Goal: Task Accomplishment & Management: Complete application form

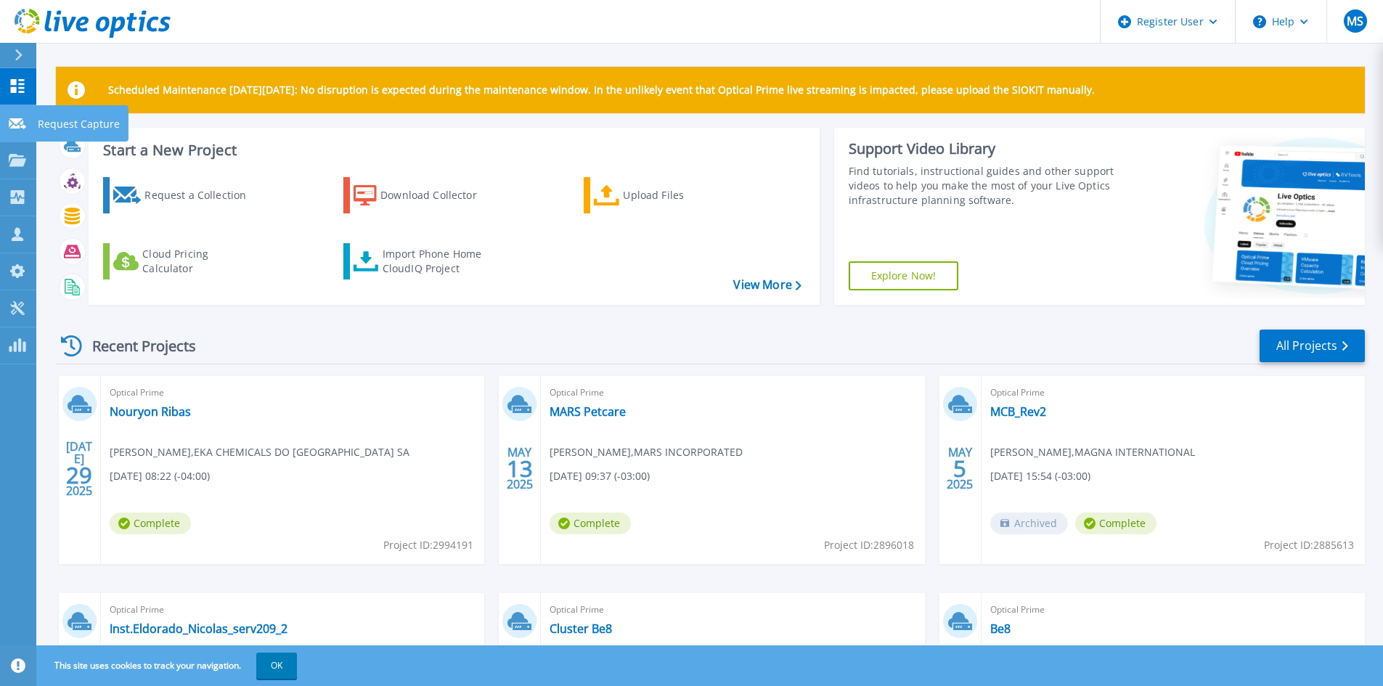
click at [14, 123] on icon at bounding box center [17, 123] width 17 height 11
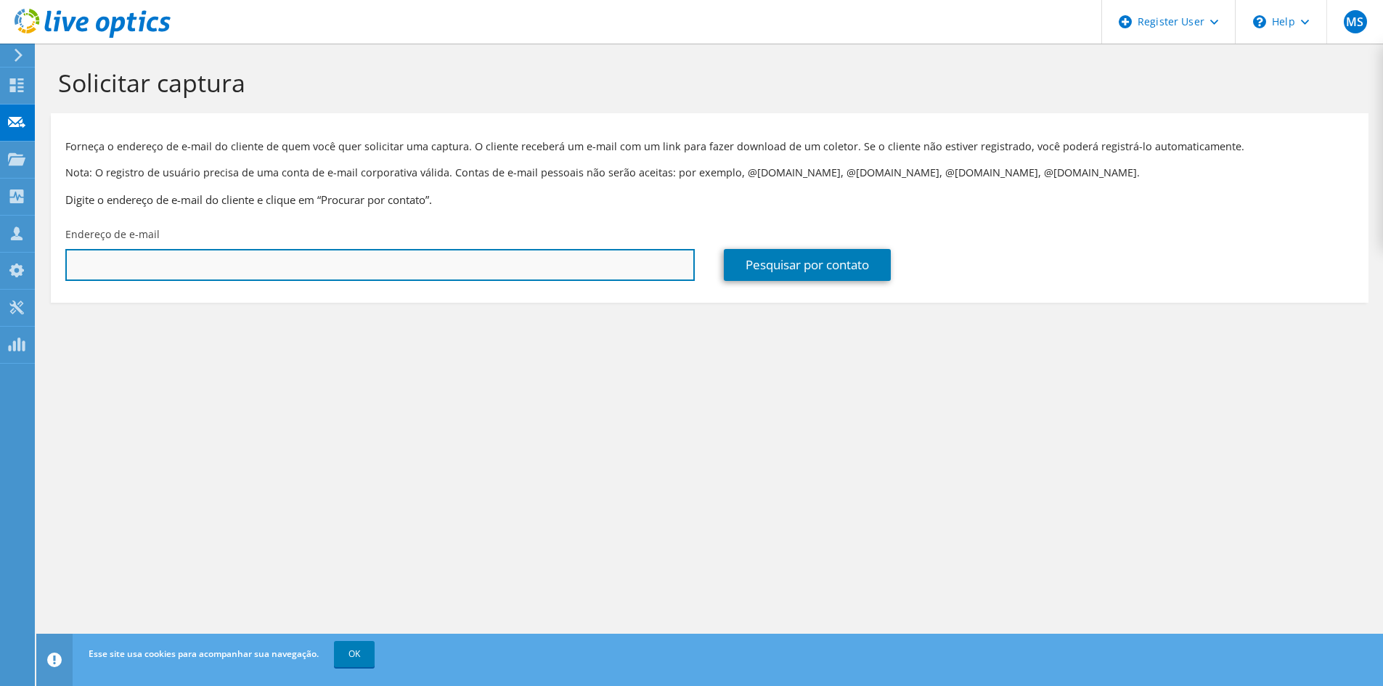
drag, startPoint x: 390, startPoint y: 262, endPoint x: 385, endPoint y: 268, distance: 7.7
click at [390, 262] on input "text" at bounding box center [379, 265] width 629 height 32
paste input "[PERSON_NAME][EMAIL_ADDRESS][DOMAIN_NAME]"
type input "[PERSON_NAME][EMAIL_ADDRESS][DOMAIN_NAME]"
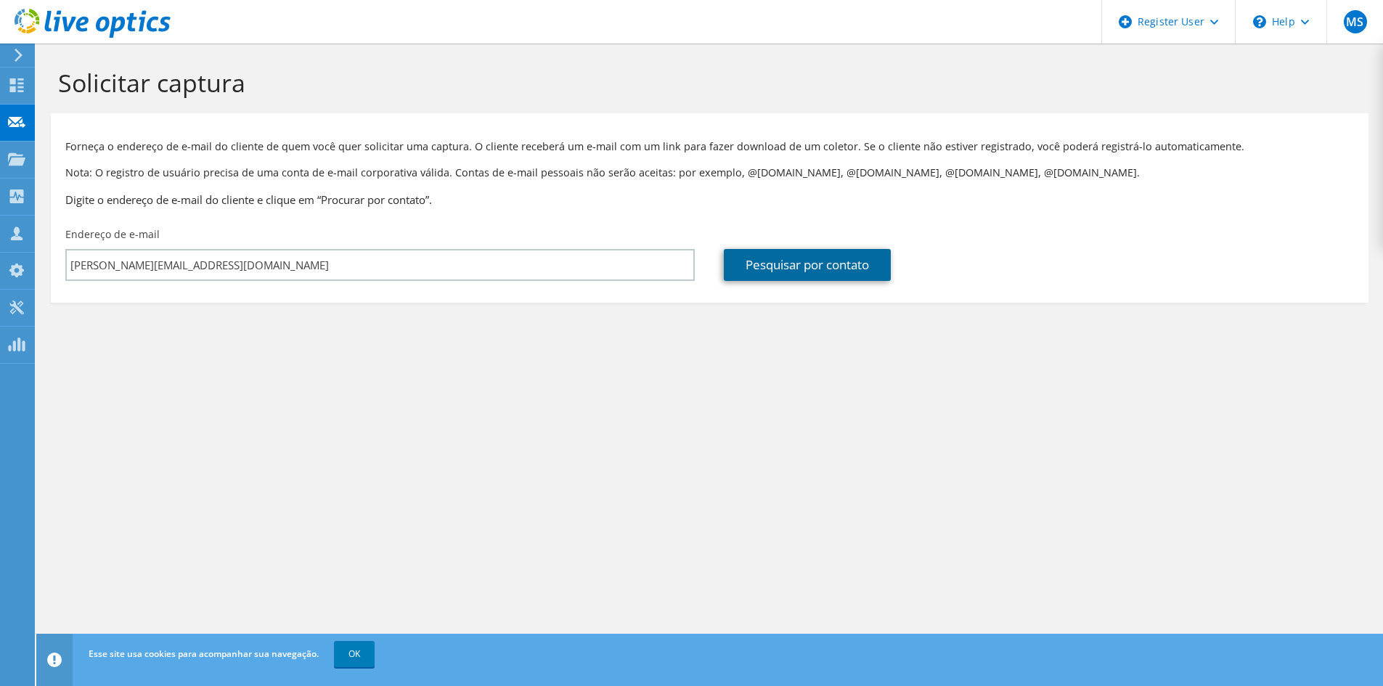
click at [788, 272] on link "Pesquisar por contato" at bounding box center [807, 265] width 167 height 32
type input "RBS REDE BRASIL SUL DE COMUNICACOES"
type input "[PERSON_NAME]"
type input "Linck"
type input "[GEOGRAPHIC_DATA]"
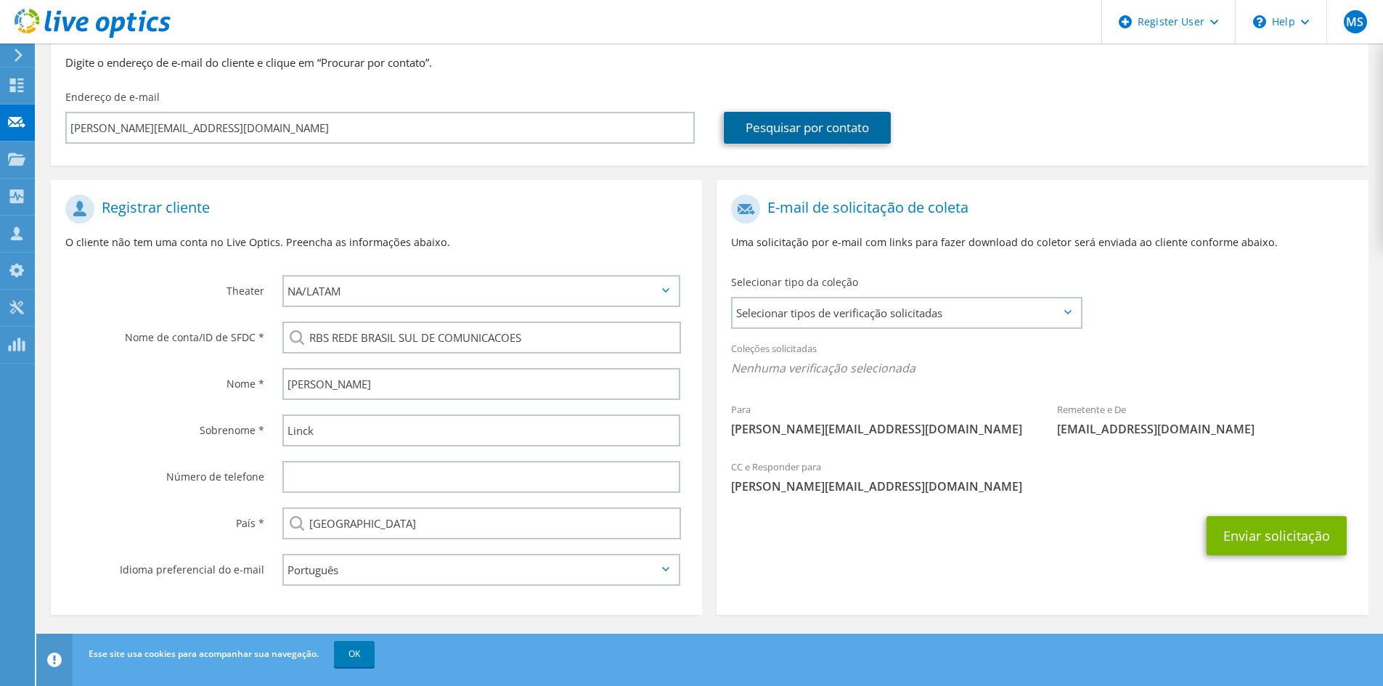
scroll to position [139, 0]
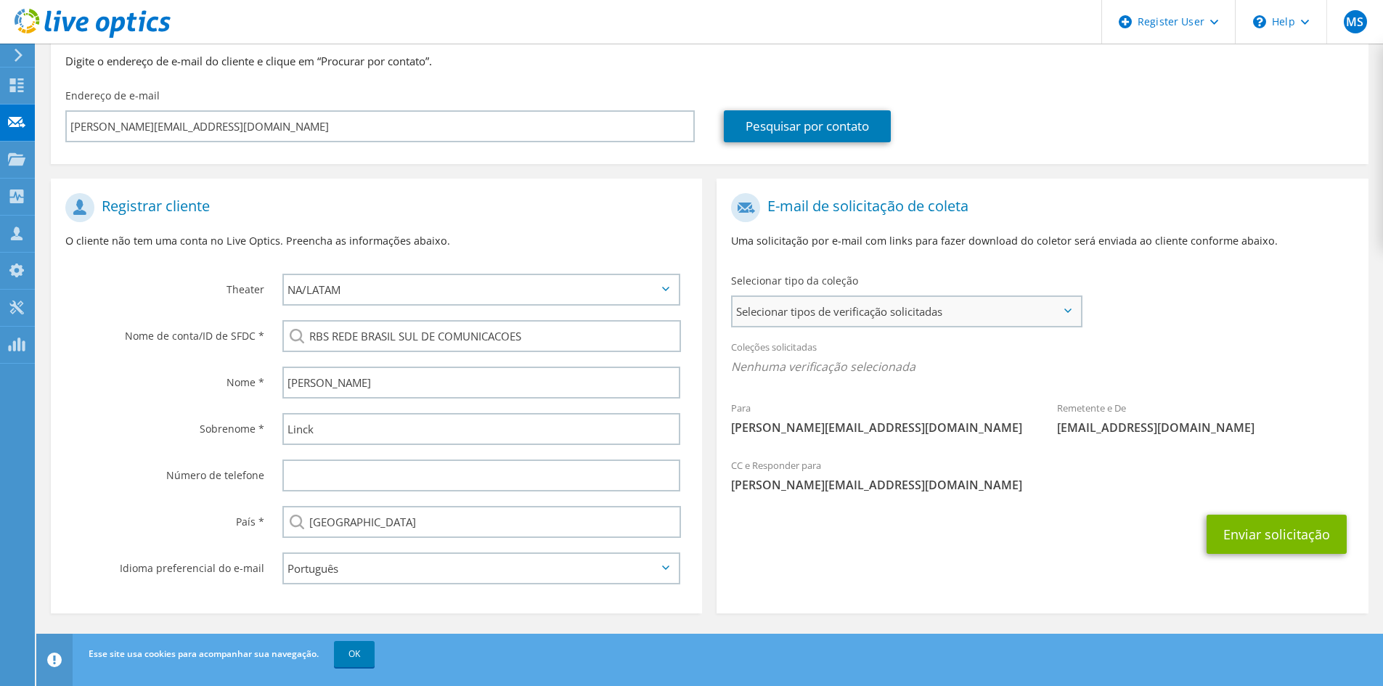
click at [1075, 310] on span "Selecionar tipos de verificação solicitadas" at bounding box center [907, 311] width 348 height 29
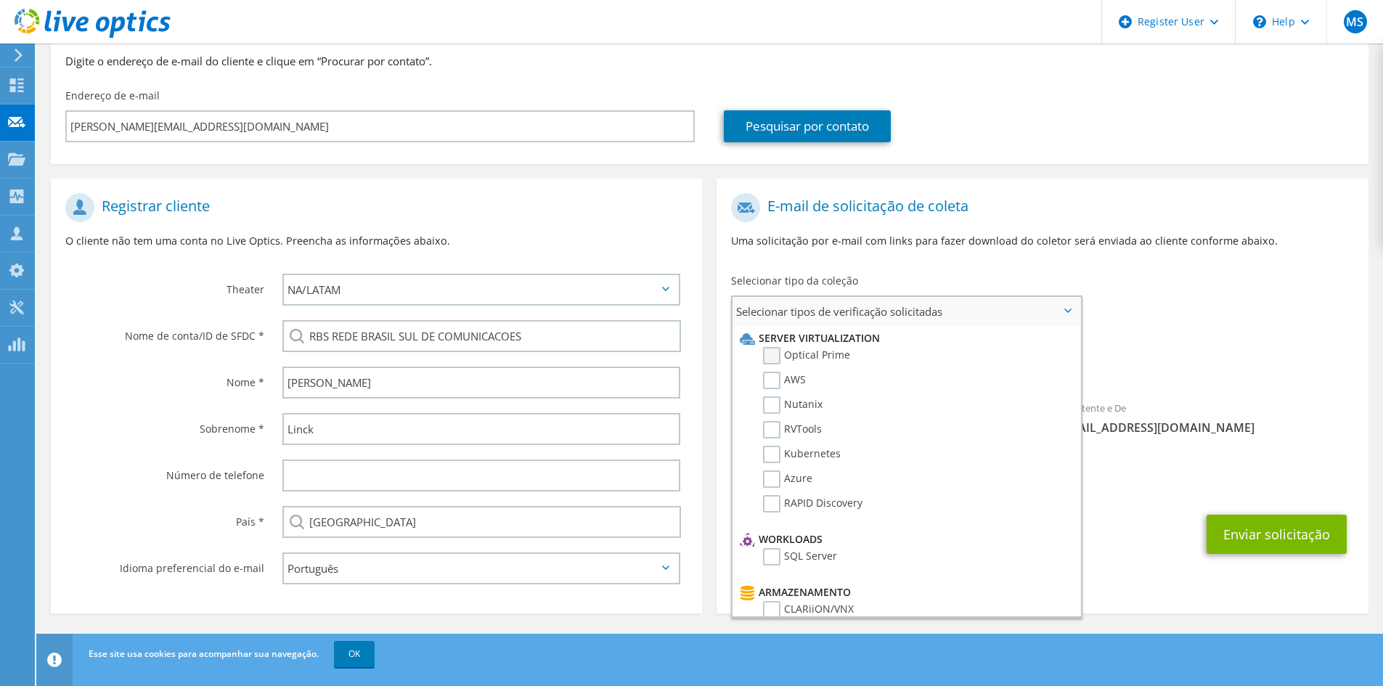
click at [814, 354] on label "Optical Prime" at bounding box center [806, 355] width 87 height 17
click at [0, 0] on input "Optical Prime" at bounding box center [0, 0] width 0 height 0
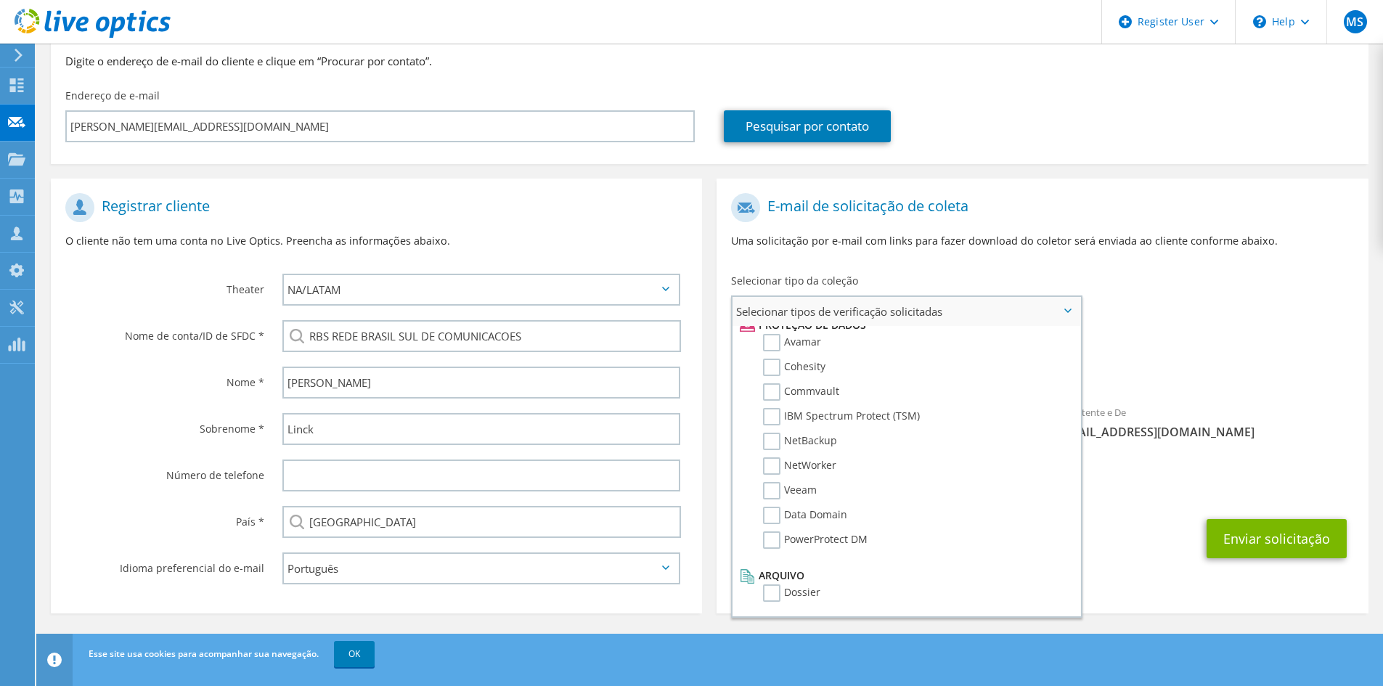
scroll to position [568, 0]
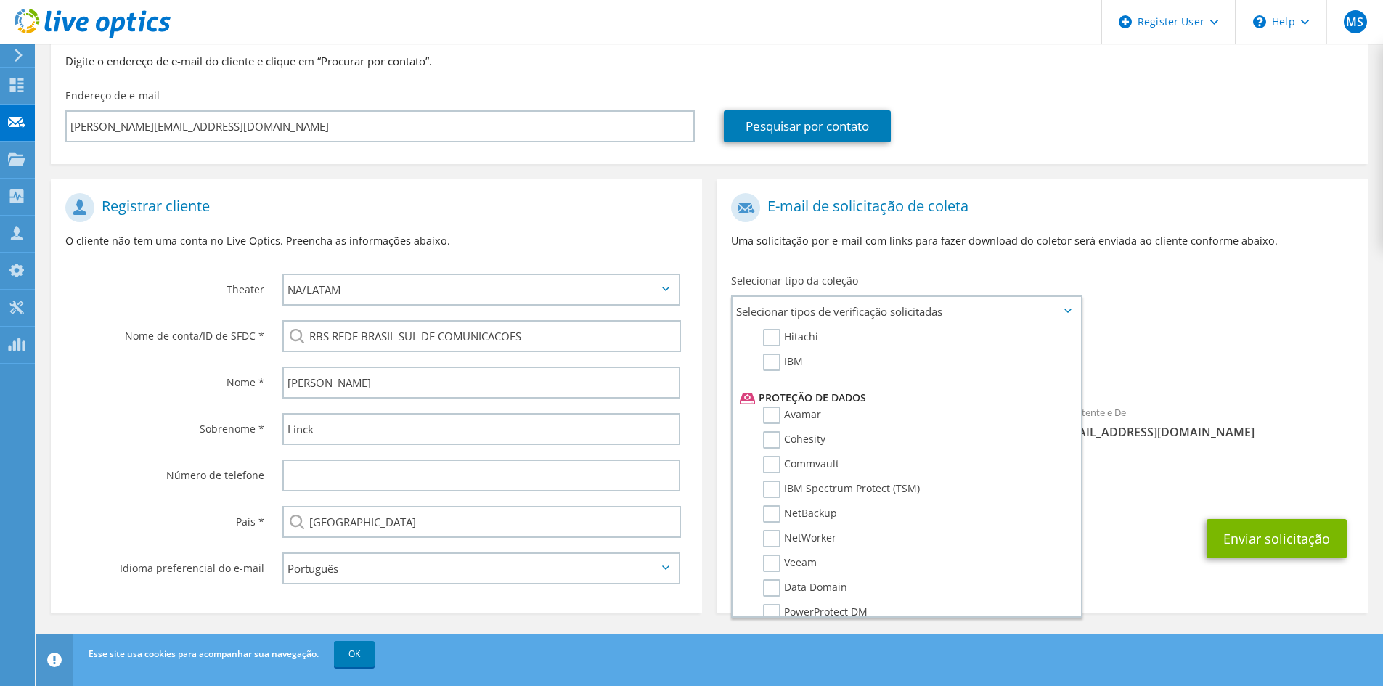
click at [1128, 493] on span "[PERSON_NAME][EMAIL_ADDRESS][DOMAIN_NAME]" at bounding box center [1042, 489] width 622 height 16
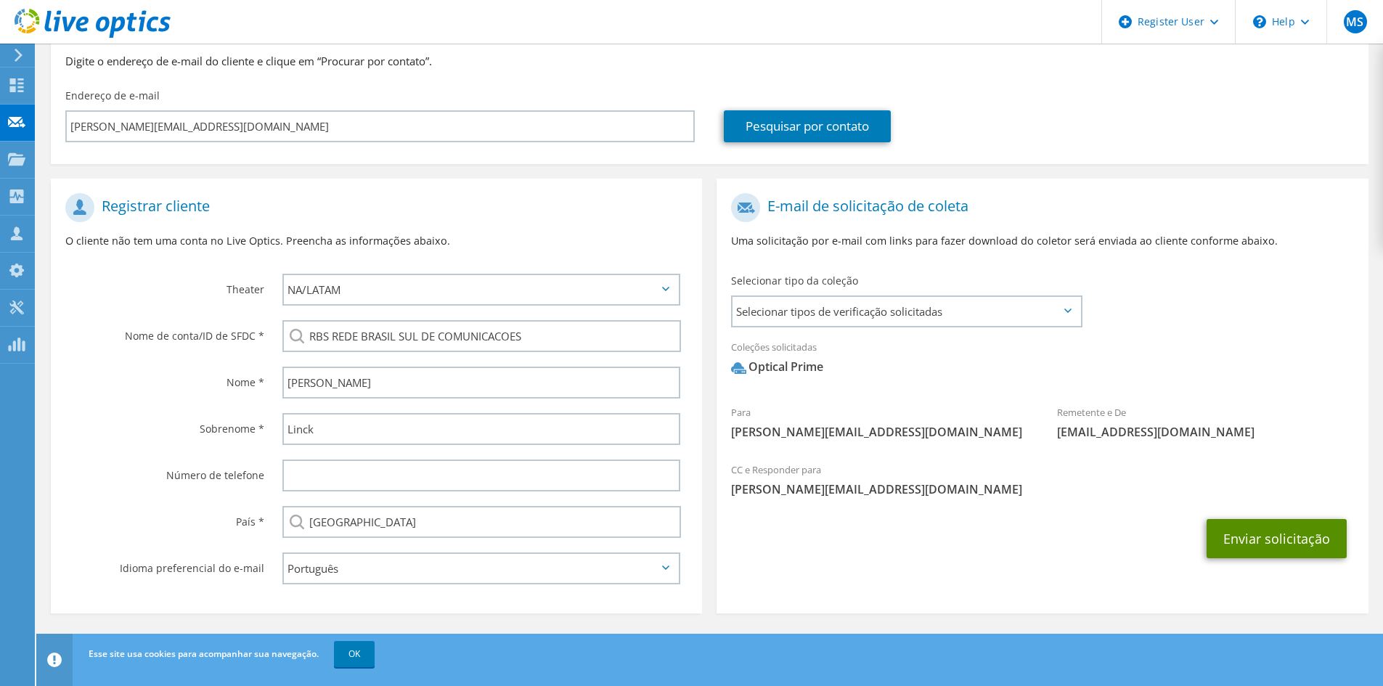
click at [1268, 529] on button "Enviar solicitação" at bounding box center [1277, 538] width 140 height 39
